Goal: Find specific page/section

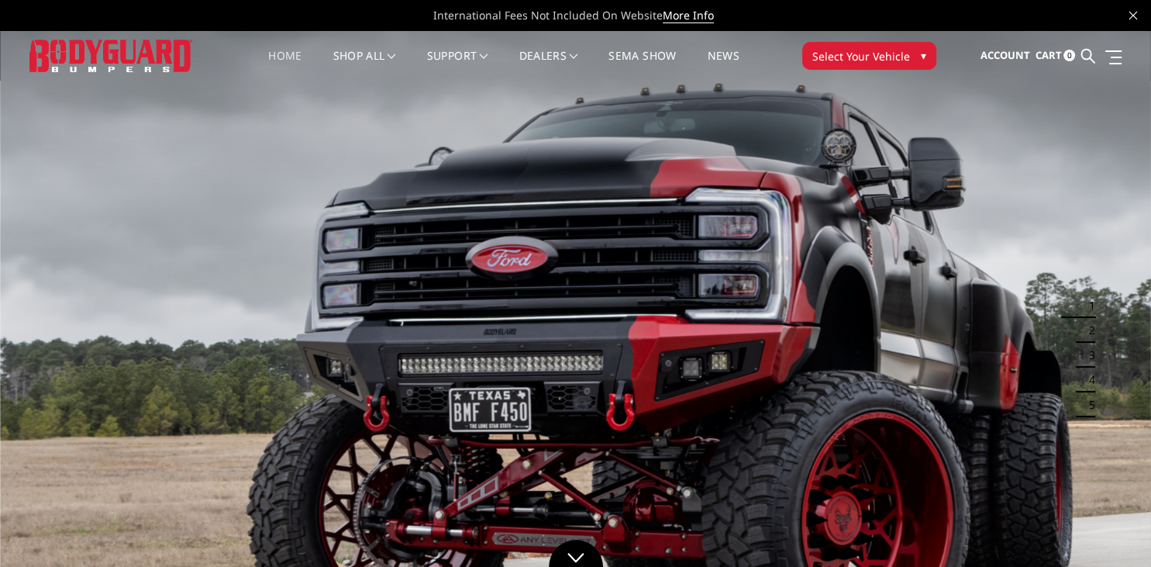
click at [860, 53] on span "Select Your Vehicle" at bounding box center [861, 56] width 98 height 16
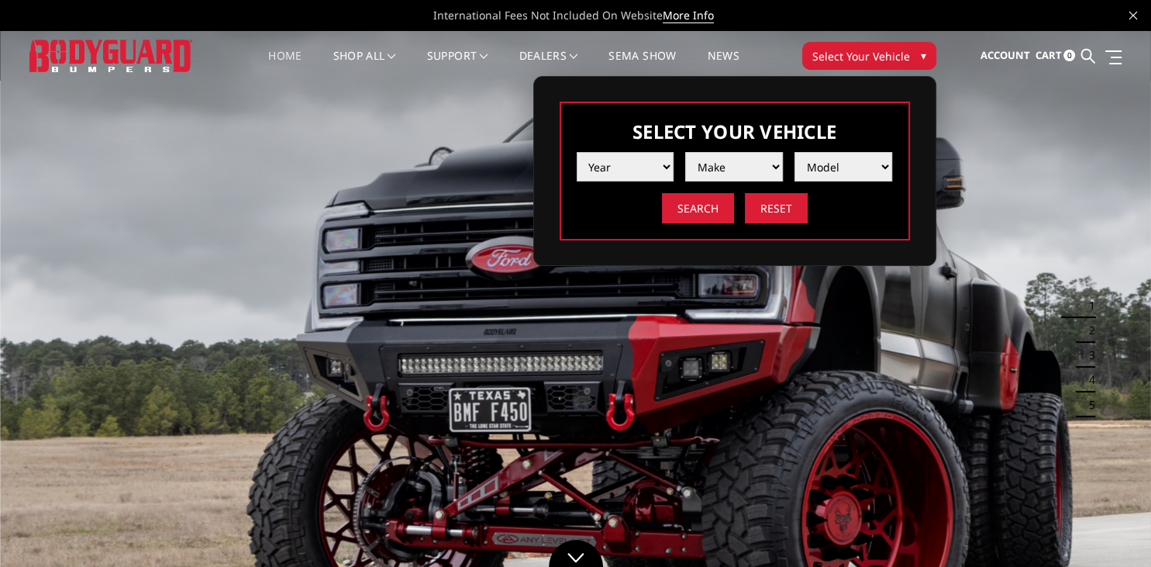
click at [577, 152] on select "Year [DATE] 2024 2023 2022 2021 2020 2019 2018 2017 2016 2015 2014 2013 2012 20…" at bounding box center [626, 166] width 98 height 29
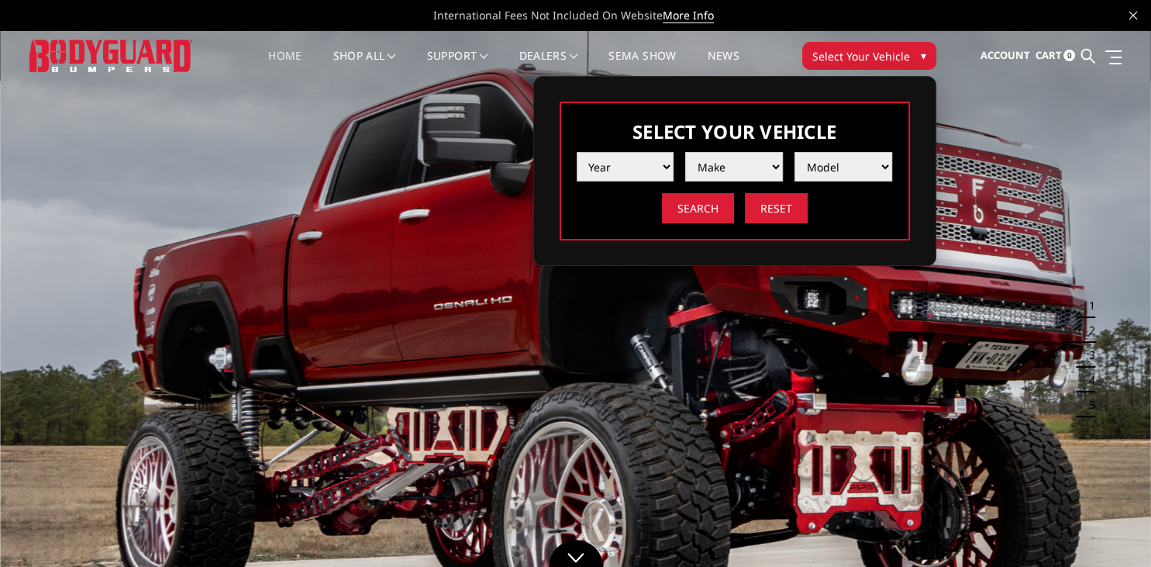
select select "yr_2025"
click option "2025" at bounding box center [0, 0] width 0 height 0
click at [685, 152] on select "Make Chevrolet Ford GMC Ram Toyota" at bounding box center [734, 166] width 98 height 29
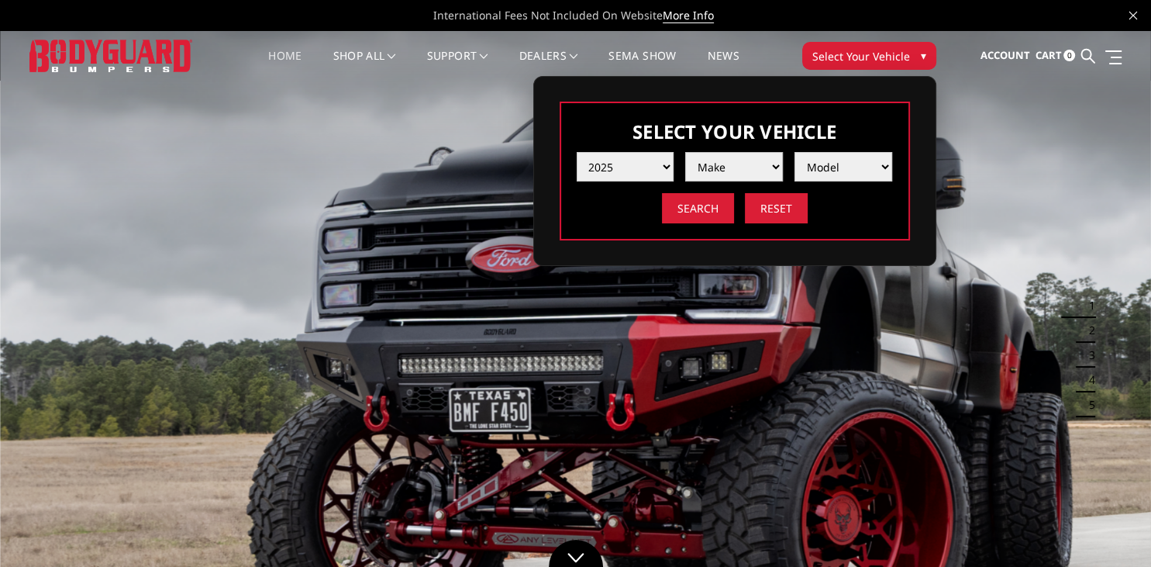
select select "mk_ford"
click option "Ford" at bounding box center [0, 0] width 0 height 0
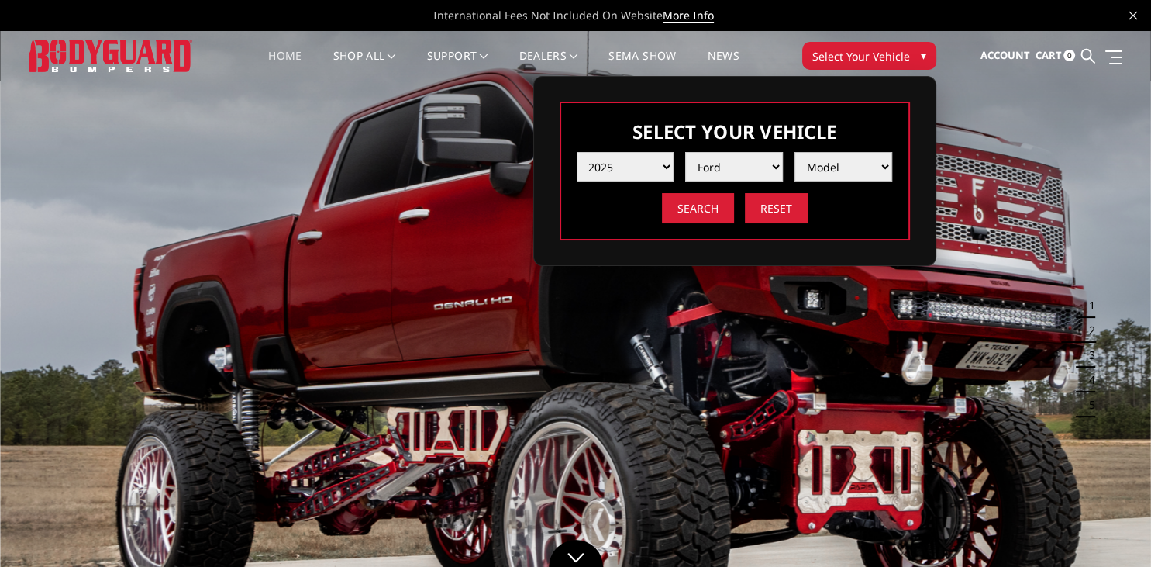
click at [794, 152] on select "Model F150 F150 Raptor F250 / F350 F450 F550" at bounding box center [843, 166] width 98 height 29
select select "md_f250-f350"
click option "F250 / F350" at bounding box center [0, 0] width 0 height 0
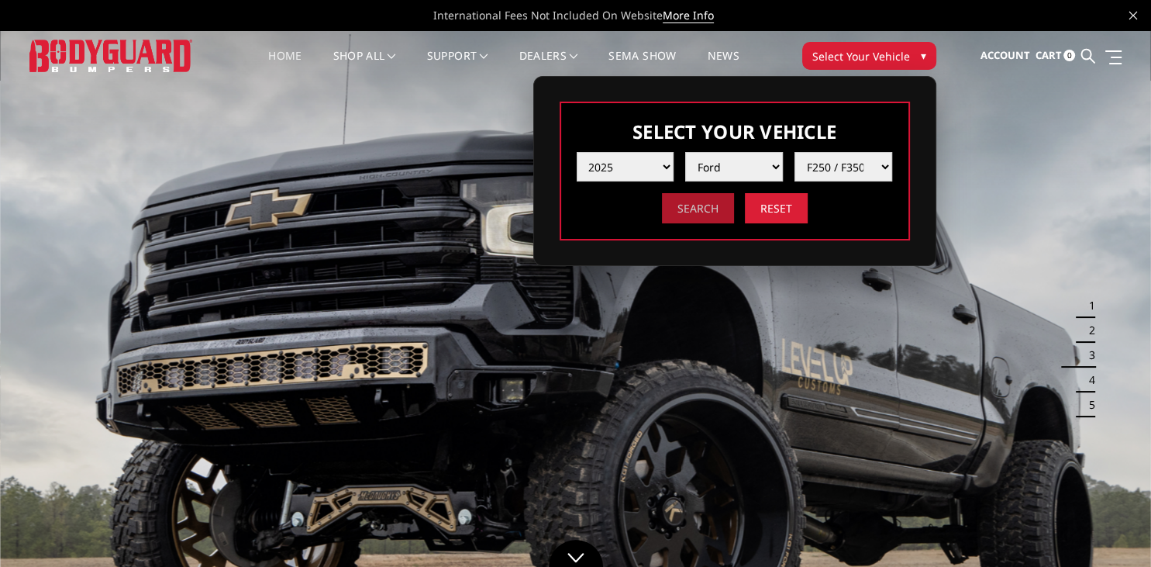
click at [694, 209] on input "Search" at bounding box center [698, 208] width 72 height 30
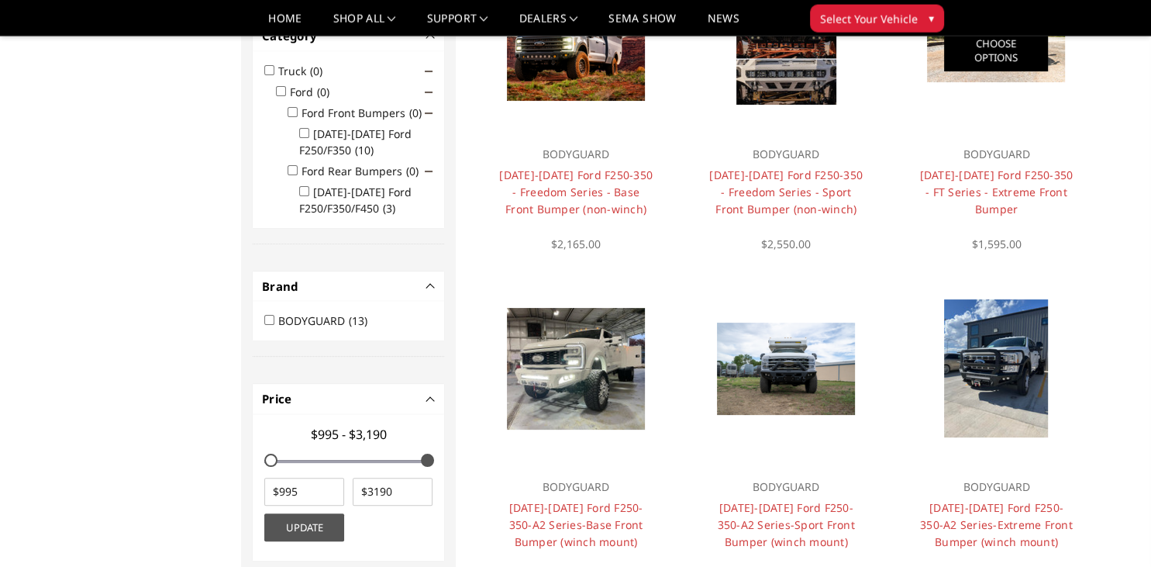
scroll to position [245, 0]
